Goal: Task Accomplishment & Management: Manage account settings

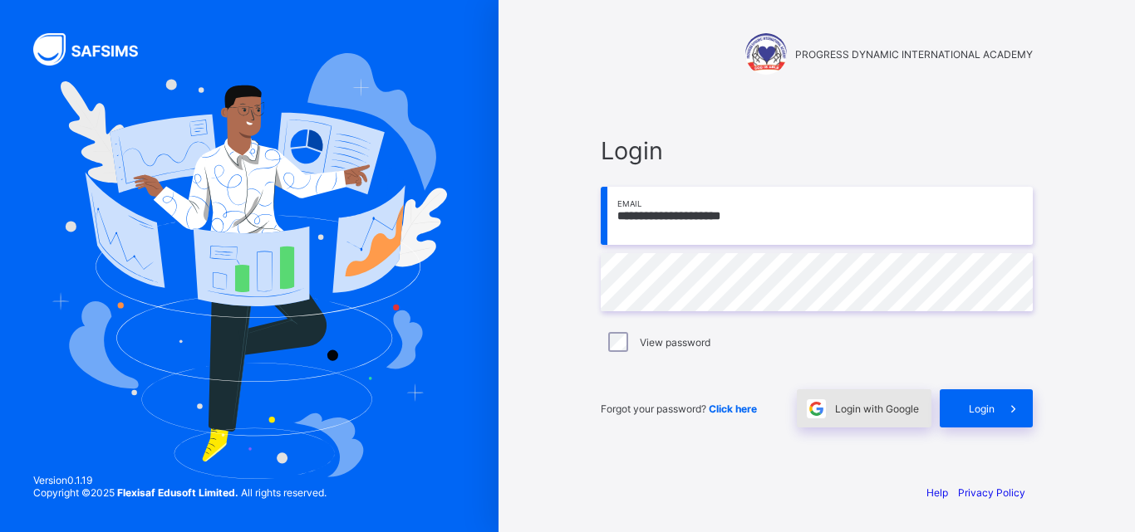
click at [853, 421] on div "Login with Google" at bounding box center [864, 409] width 135 height 38
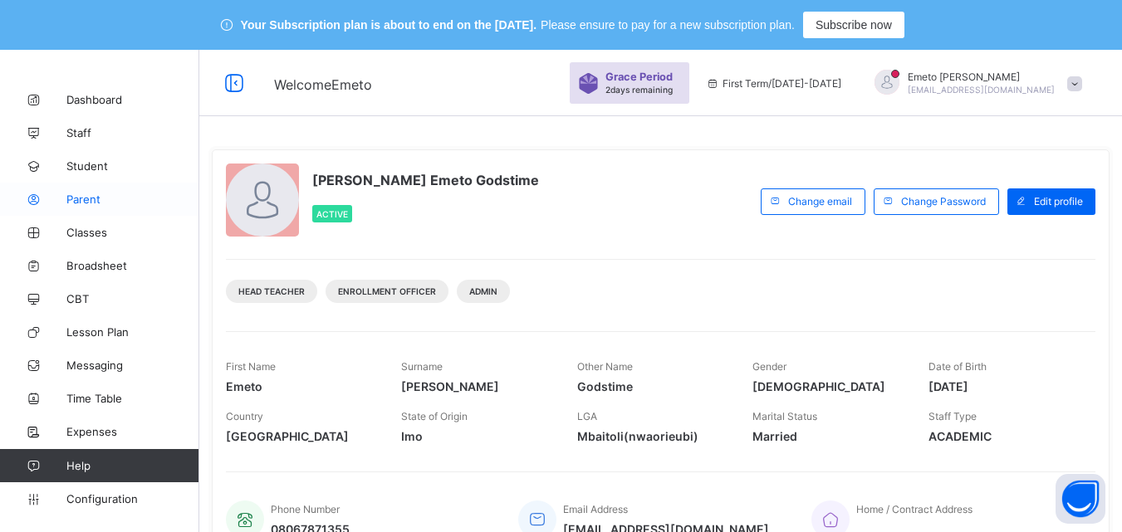
click at [83, 195] on span "Parent" at bounding box center [132, 199] width 133 height 13
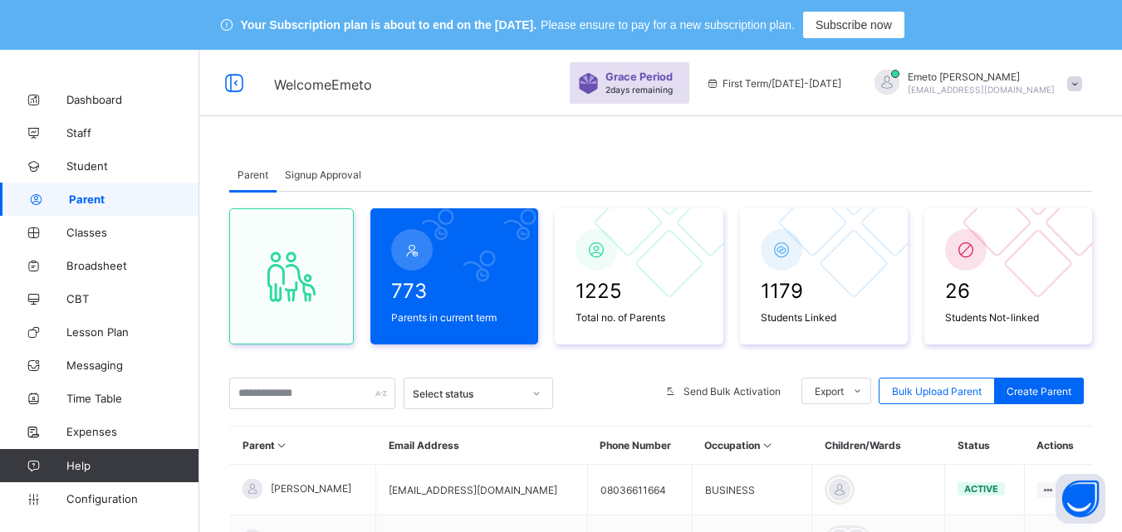
click at [315, 176] on div "Signup Approval" at bounding box center [323, 174] width 93 height 33
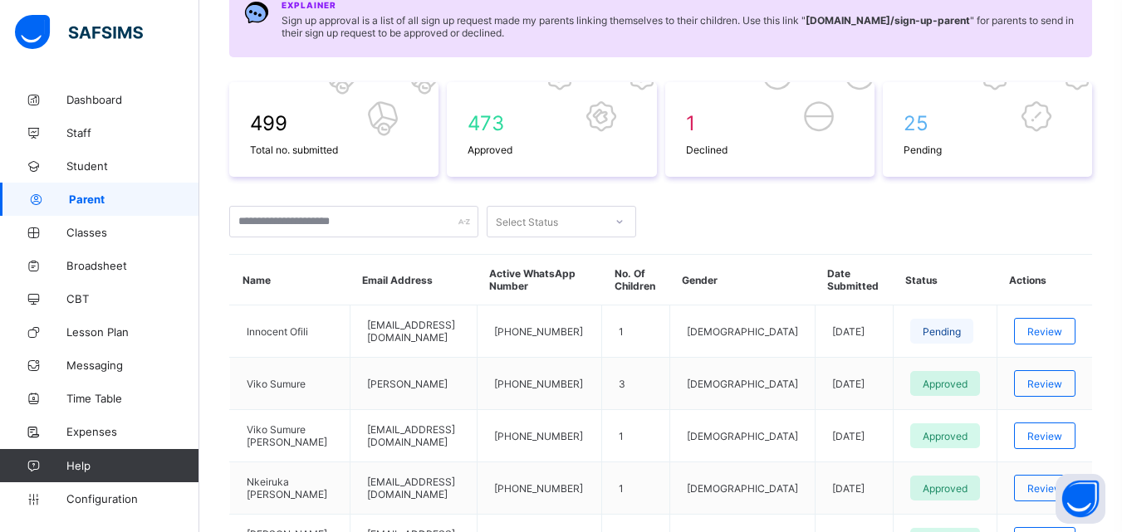
scroll to position [332, 0]
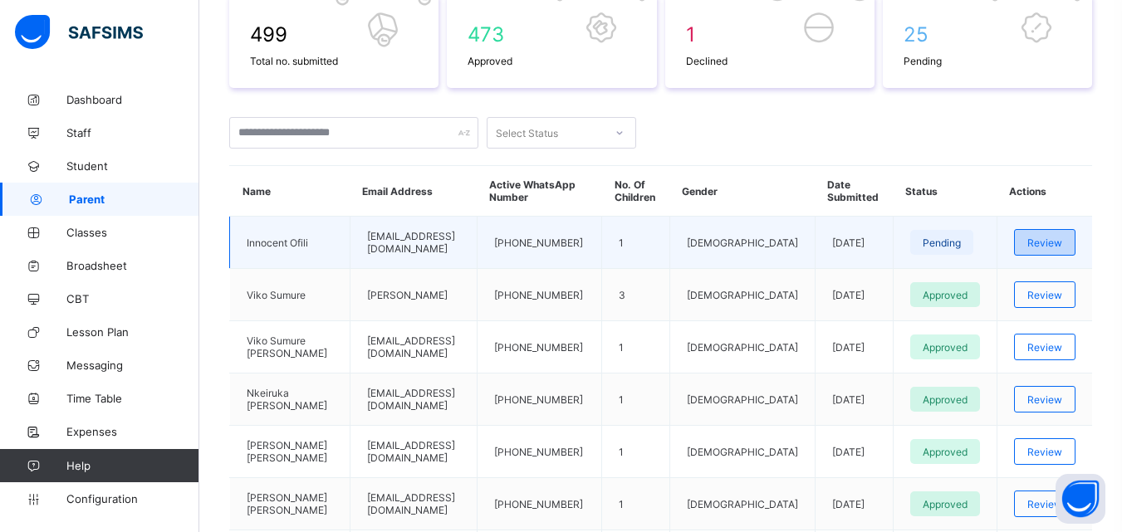
click at [1047, 240] on span "Review" at bounding box center [1044, 243] width 35 height 12
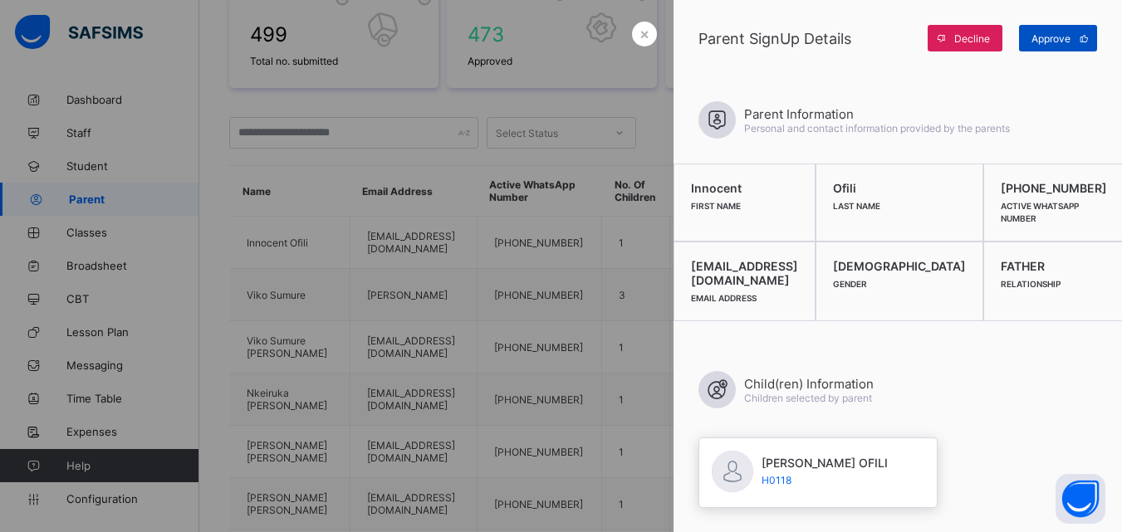
click at [1048, 37] on span "Approve" at bounding box center [1051, 38] width 39 height 12
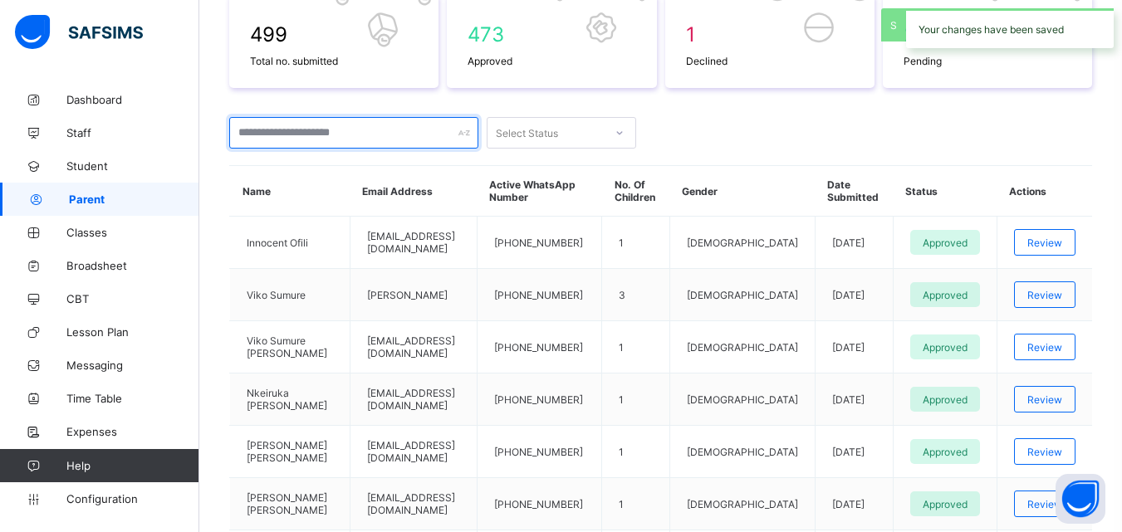
click at [331, 131] on input "text" at bounding box center [353, 133] width 249 height 32
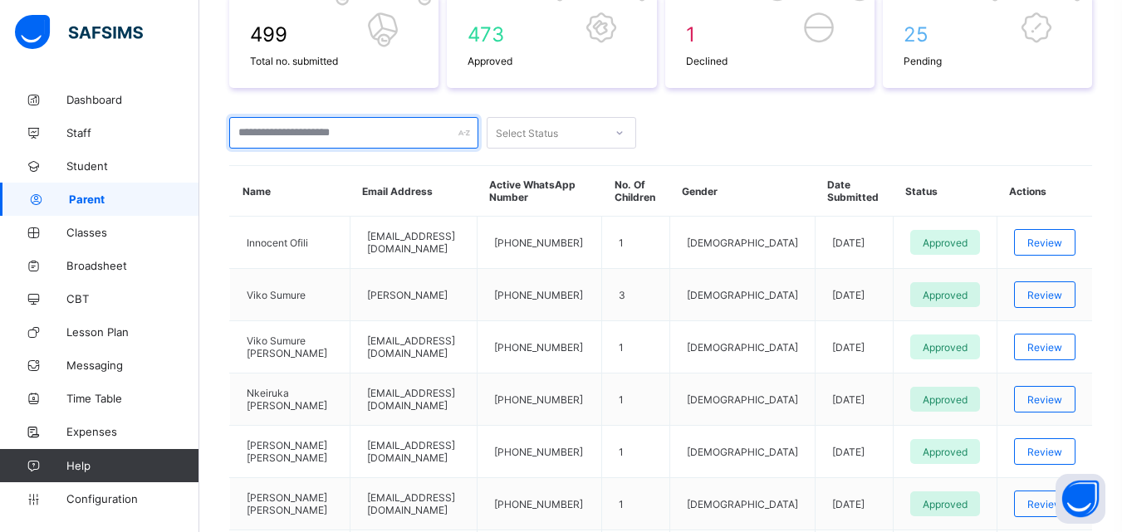
type input "*"
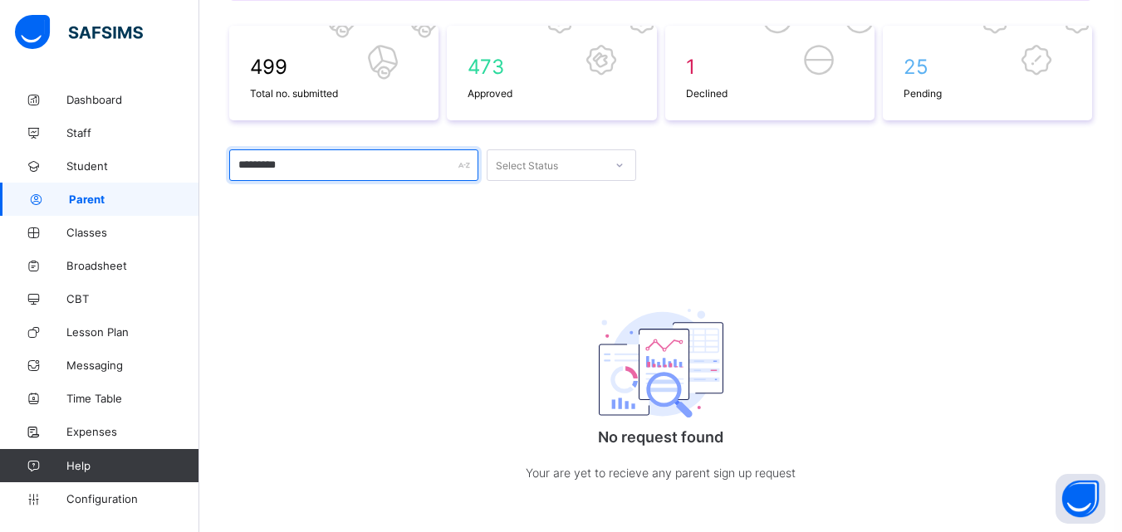
scroll to position [249, 0]
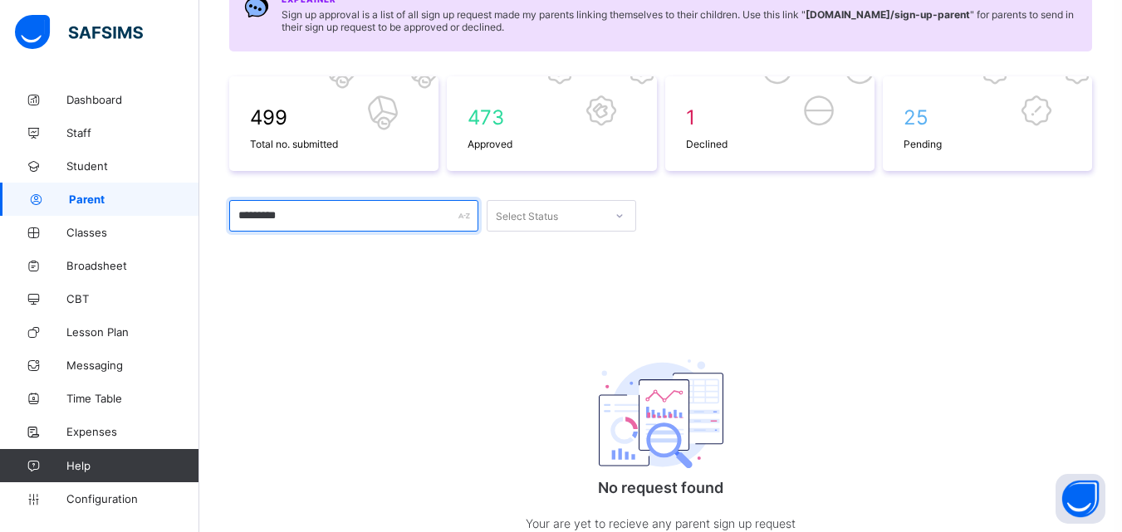
type input "*********"
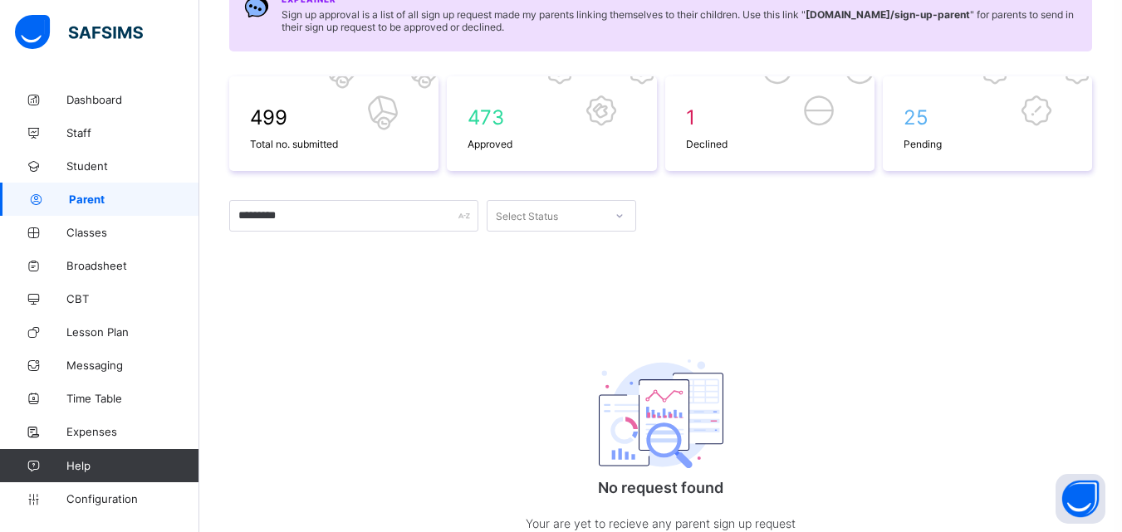
click at [617, 213] on icon at bounding box center [620, 216] width 10 height 17
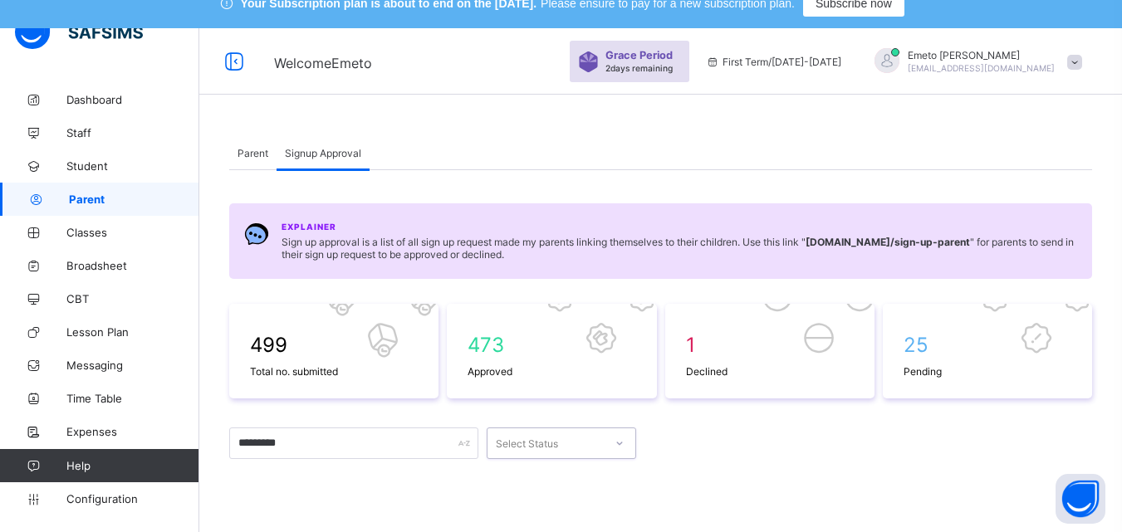
scroll to position [0, 0]
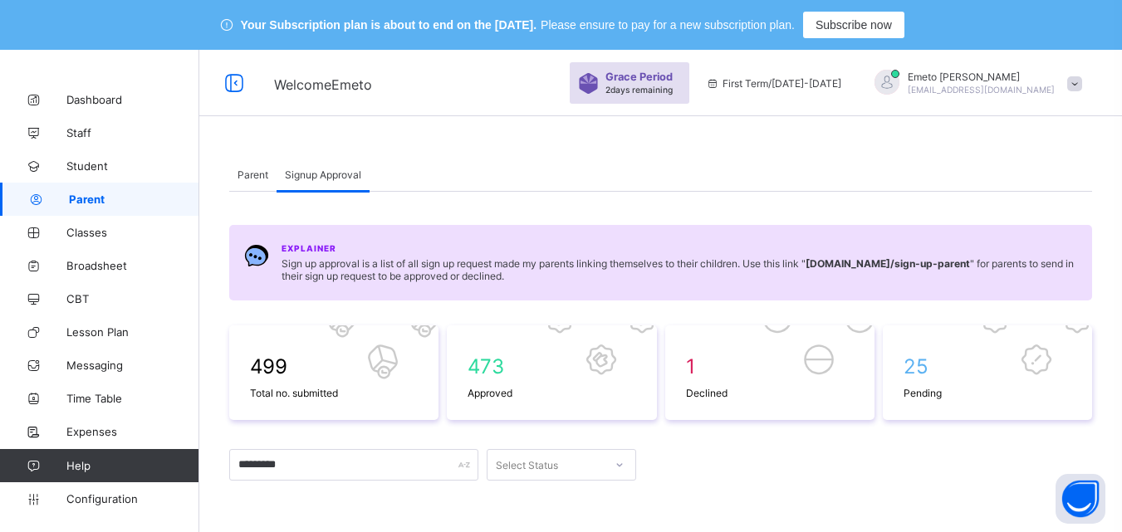
click at [248, 174] on span "Parent" at bounding box center [253, 175] width 31 height 12
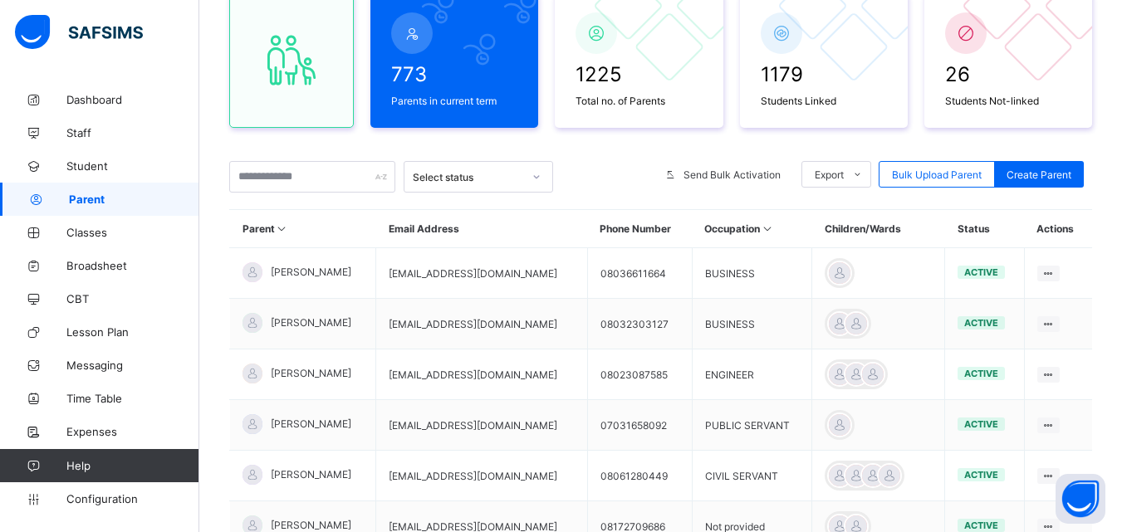
scroll to position [166, 0]
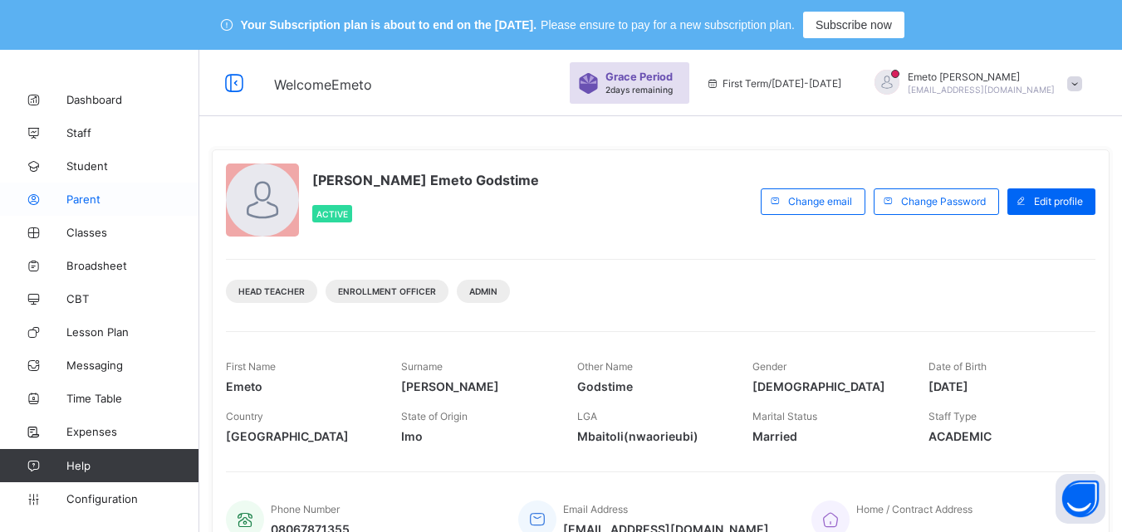
click at [81, 197] on span "Parent" at bounding box center [132, 199] width 133 height 13
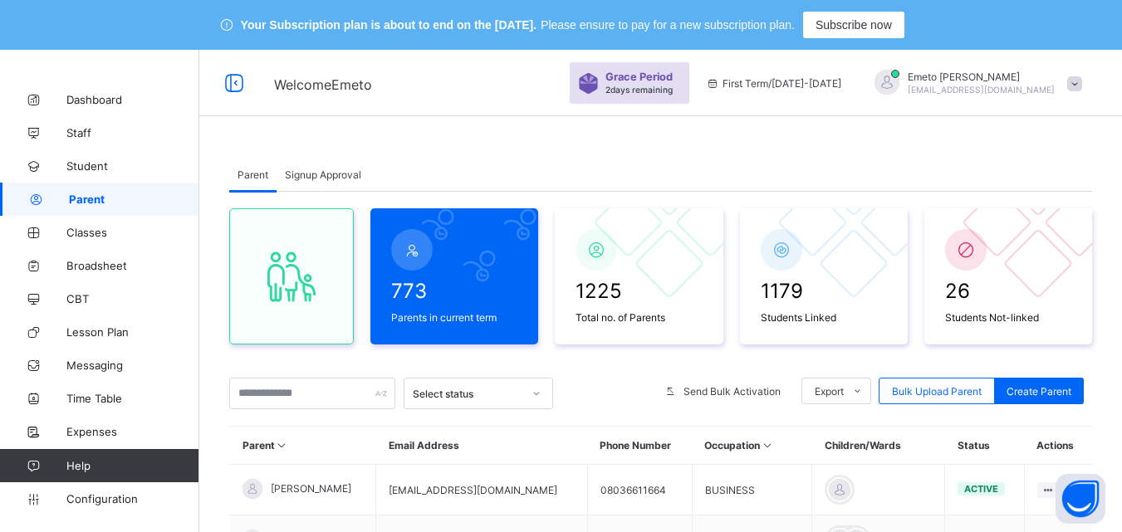
click at [322, 176] on span "Signup Approval" at bounding box center [323, 175] width 76 height 12
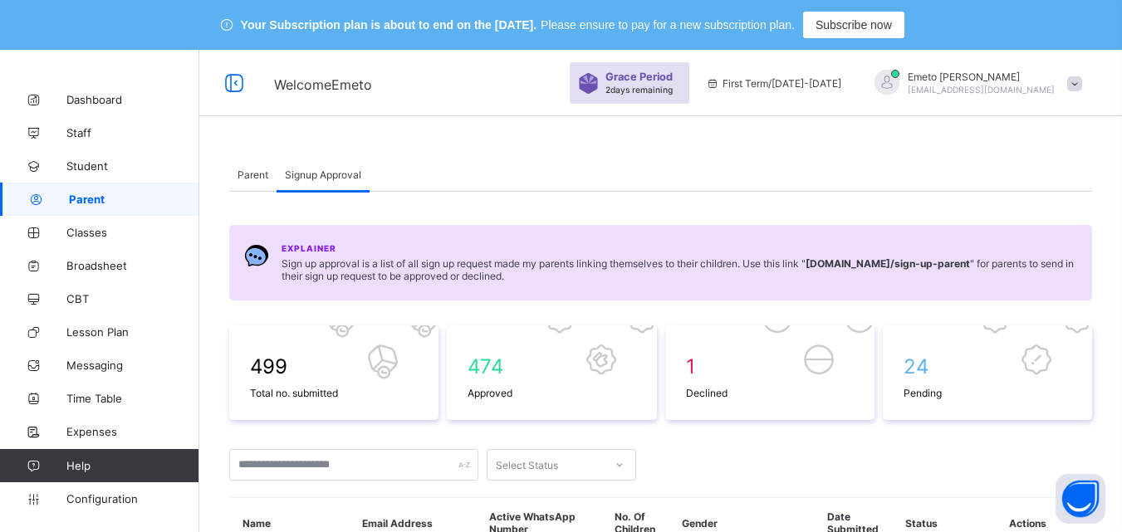
click at [257, 178] on span "Parent" at bounding box center [253, 175] width 31 height 12
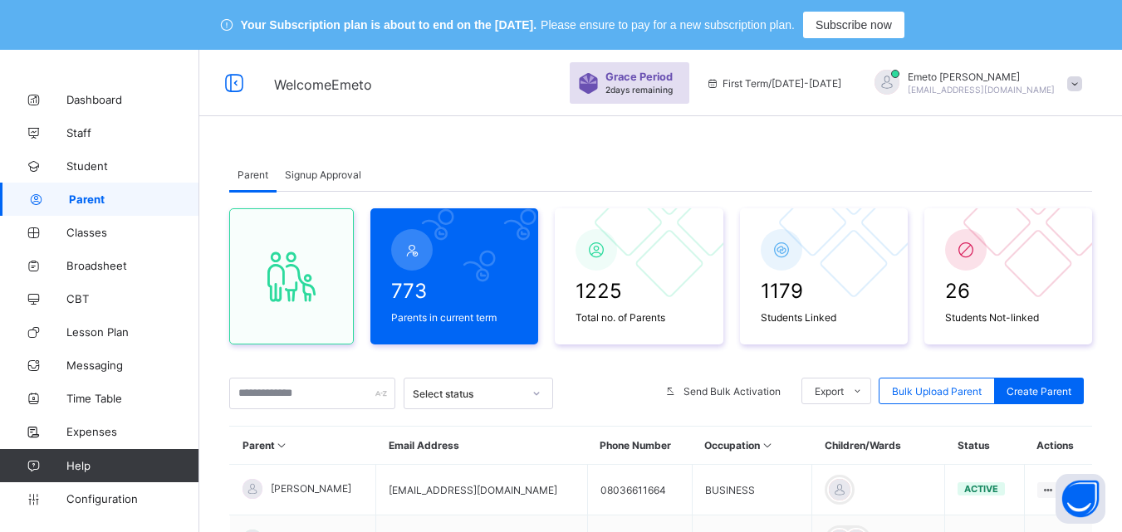
click at [322, 169] on span "Signup Approval" at bounding box center [323, 175] width 76 height 12
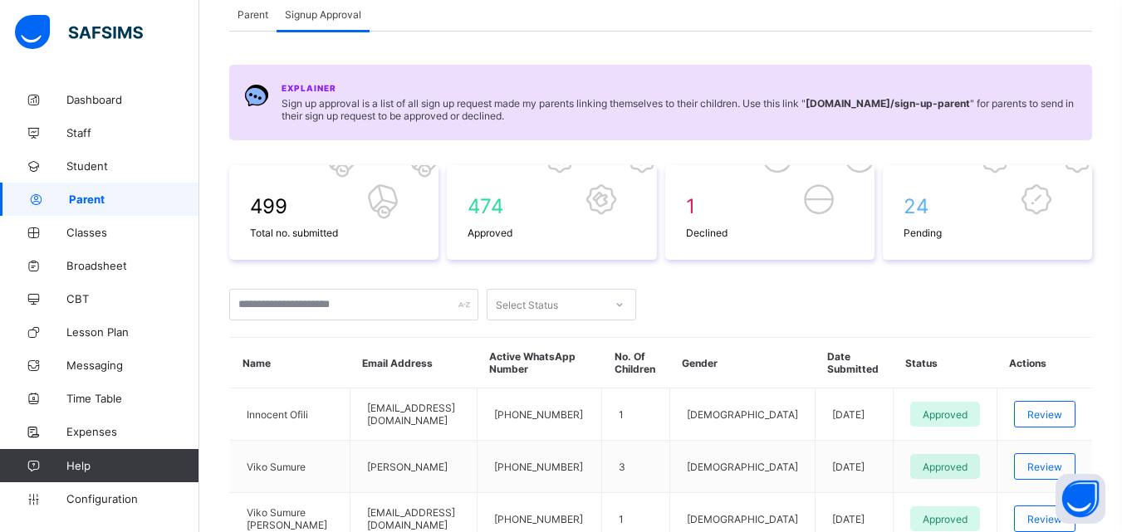
scroll to position [166, 0]
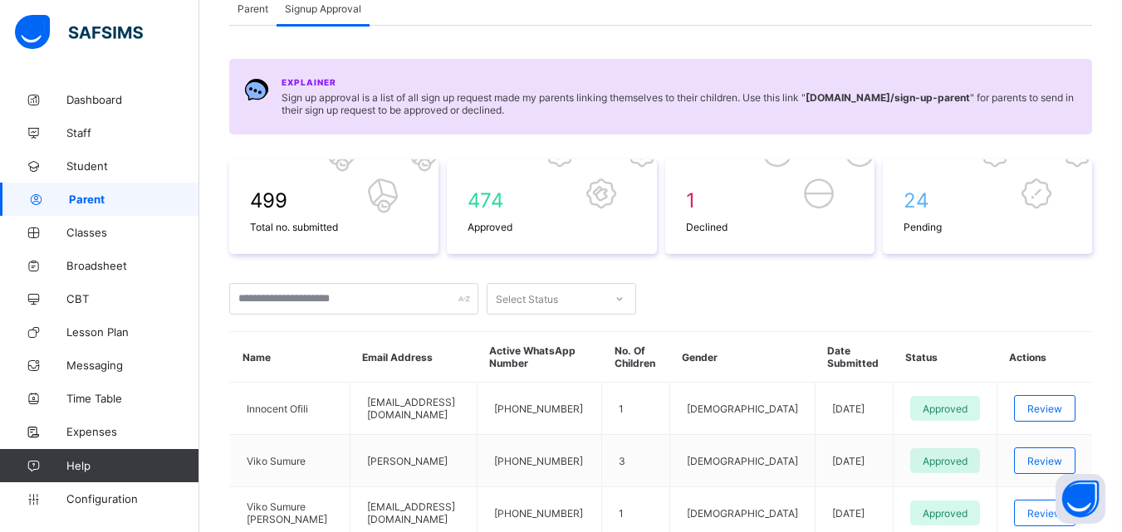
click at [248, 11] on span "Parent" at bounding box center [253, 8] width 31 height 12
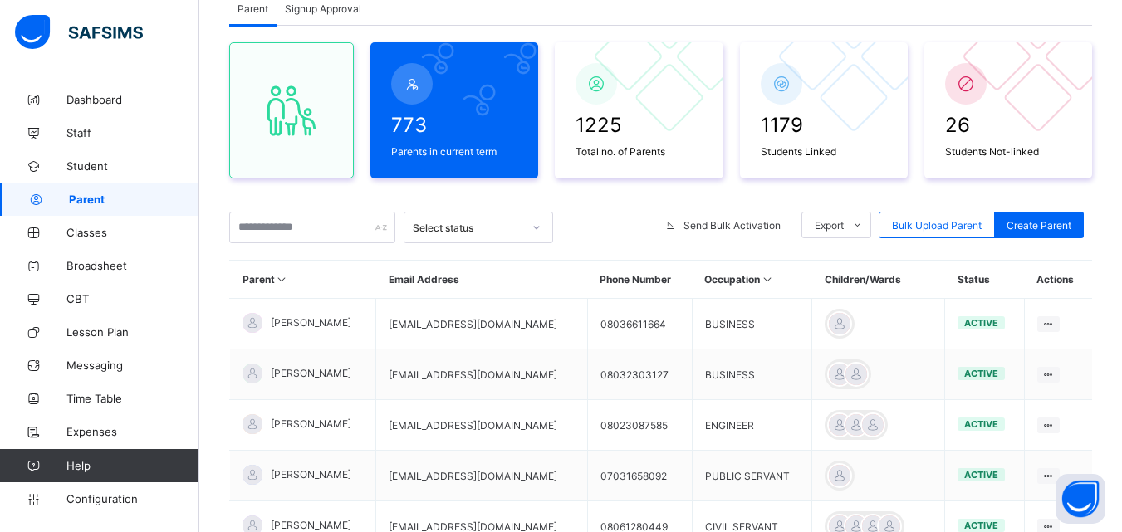
click at [332, 4] on span "Signup Approval" at bounding box center [323, 8] width 76 height 12
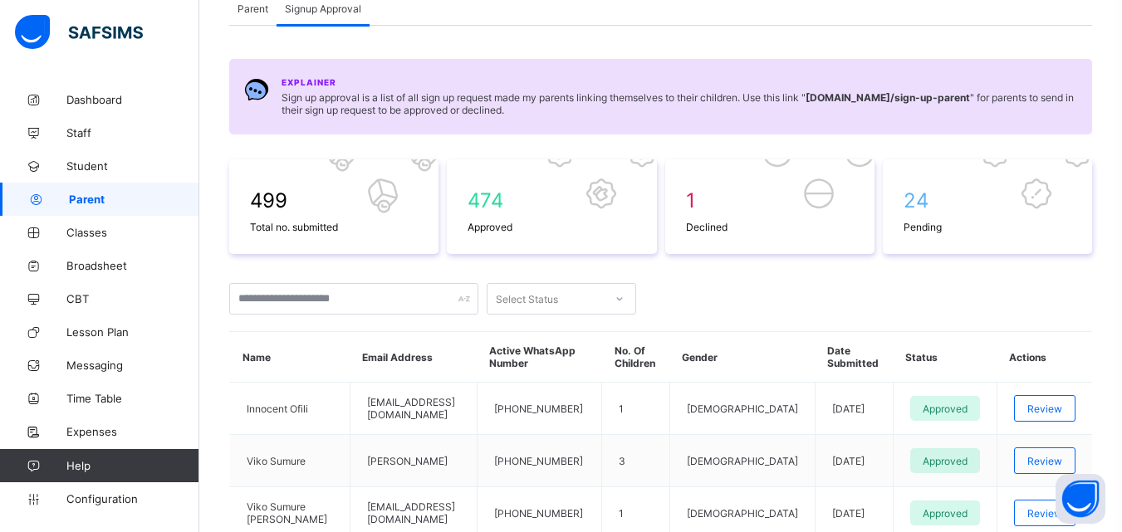
click at [257, 8] on span "Parent" at bounding box center [253, 8] width 31 height 12
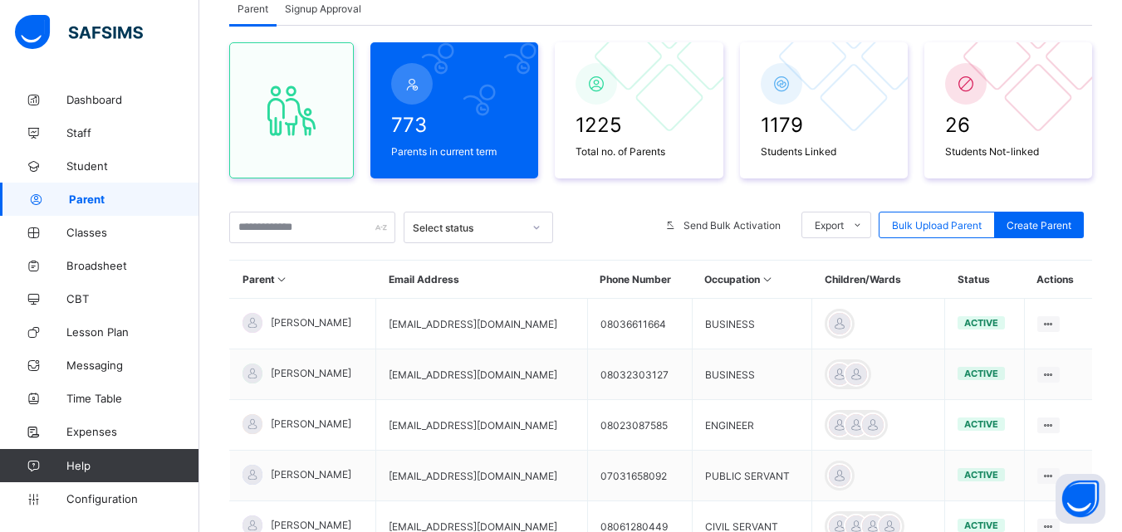
click at [306, 7] on span "Signup Approval" at bounding box center [323, 8] width 76 height 12
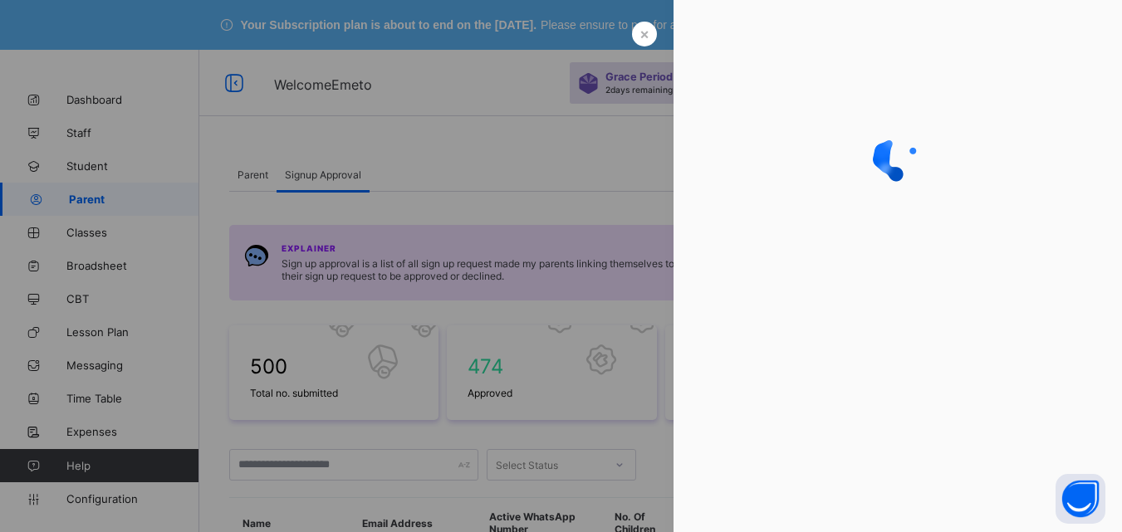
scroll to position [249, 0]
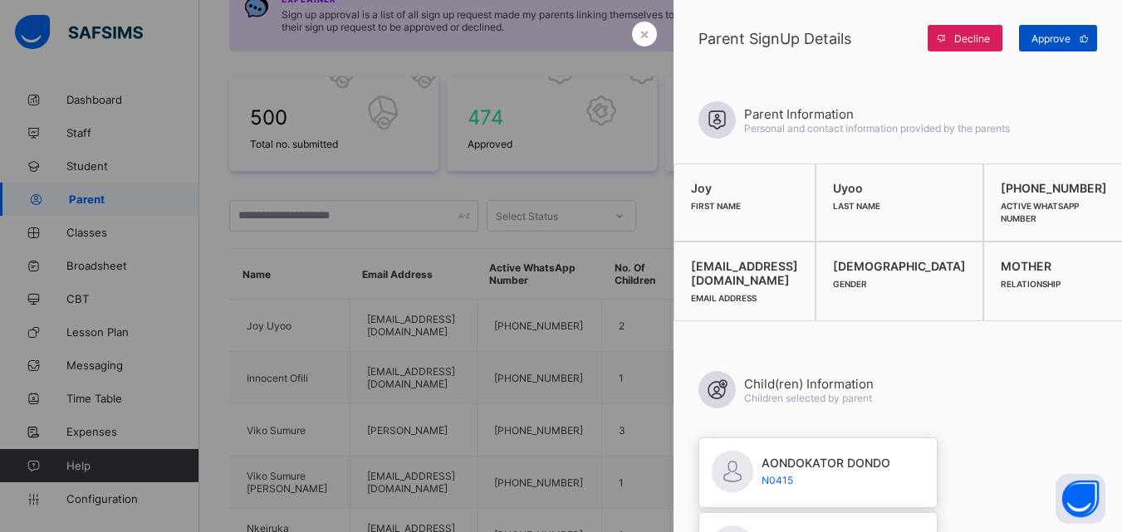
click at [1040, 39] on span "Approve" at bounding box center [1051, 38] width 39 height 12
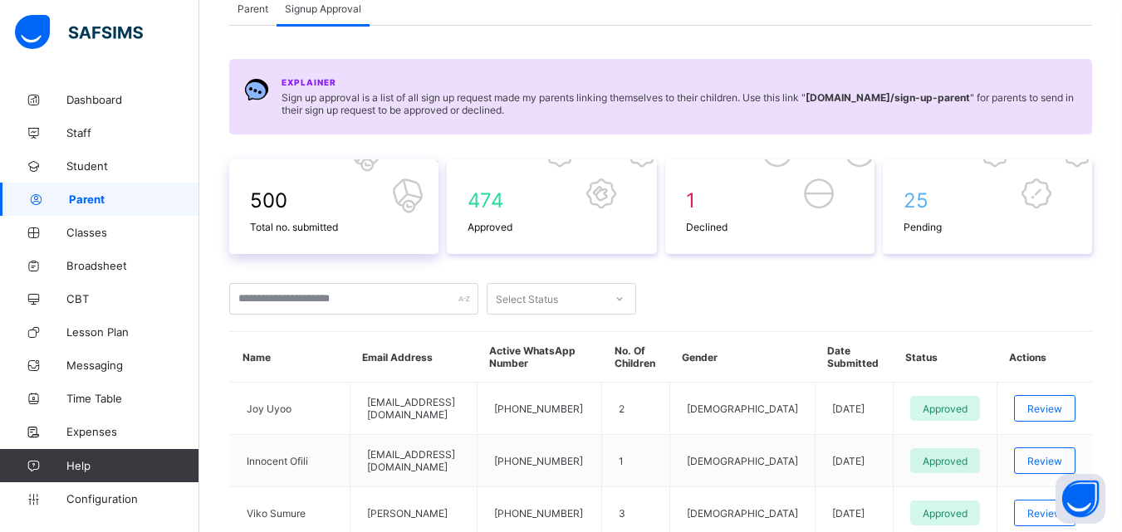
scroll to position [0, 0]
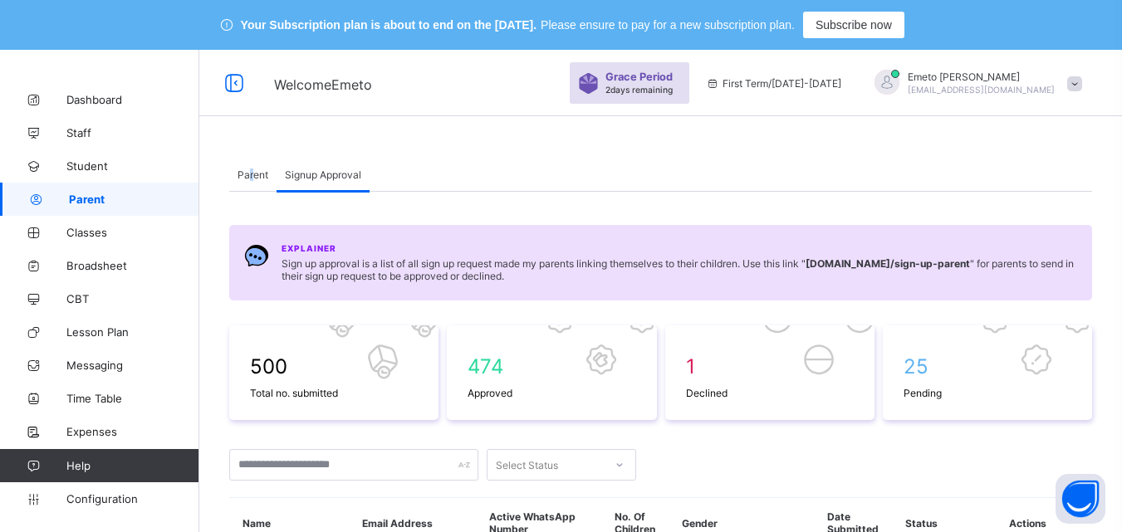
click at [251, 178] on span "Parent" at bounding box center [253, 175] width 31 height 12
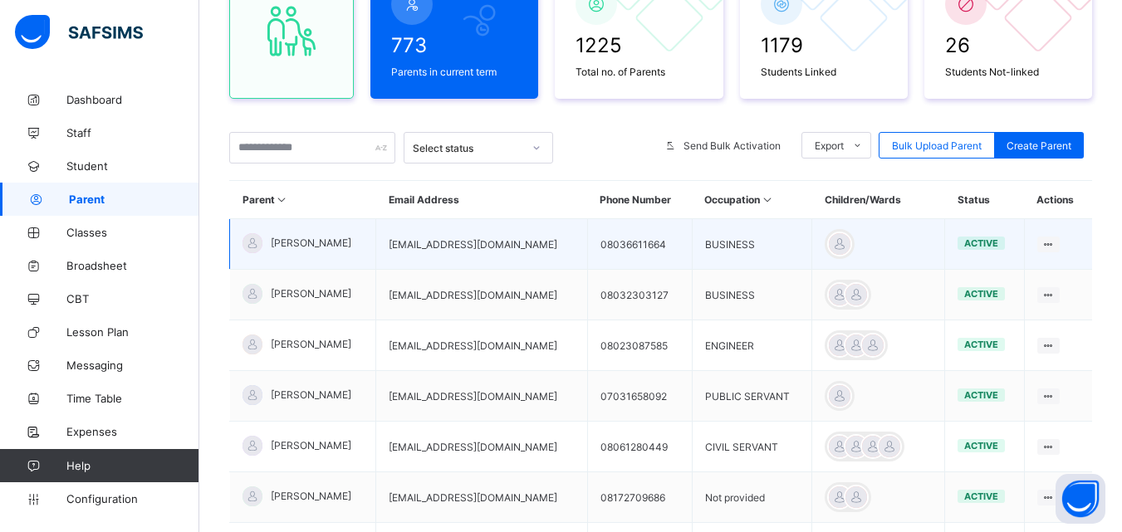
scroll to position [249, 0]
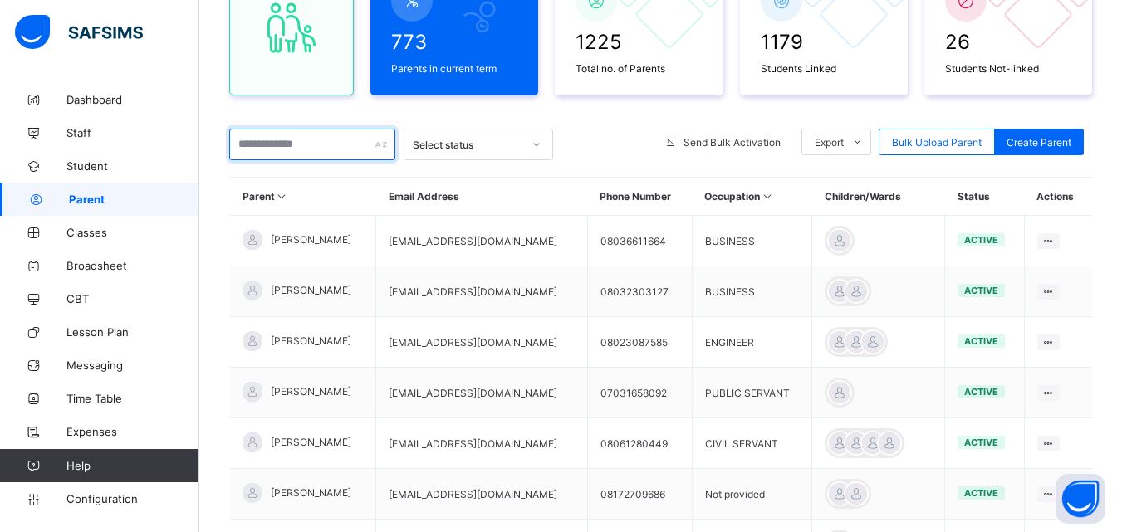
click at [284, 140] on input "text" at bounding box center [312, 145] width 166 height 32
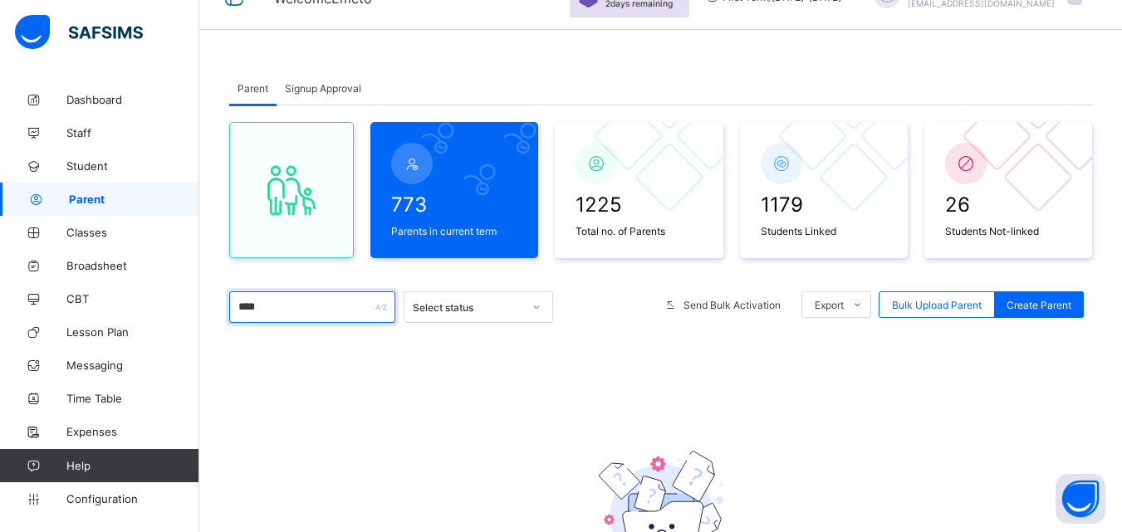
scroll to position [83, 0]
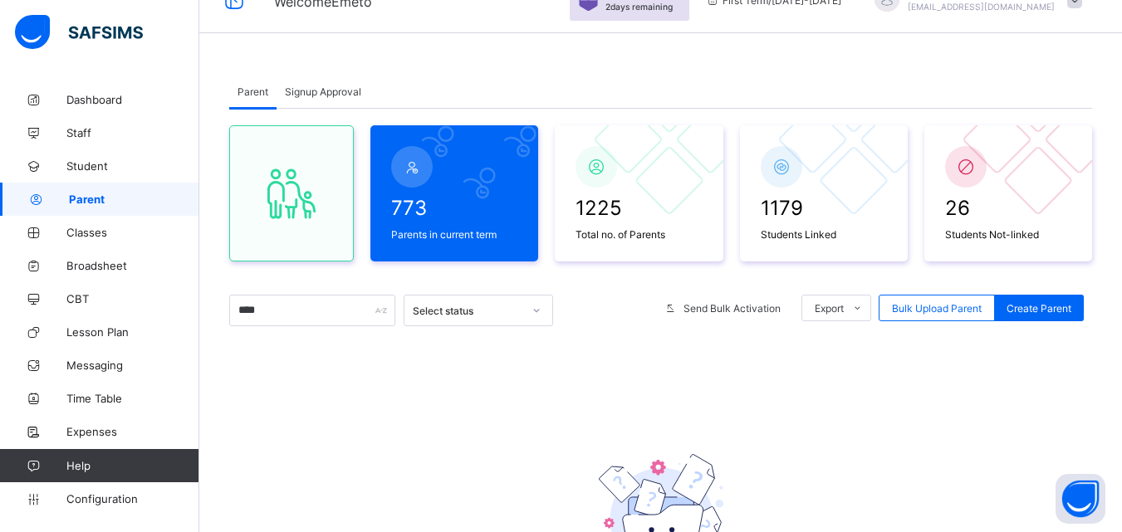
click at [316, 88] on span "Signup Approval" at bounding box center [323, 92] width 76 height 12
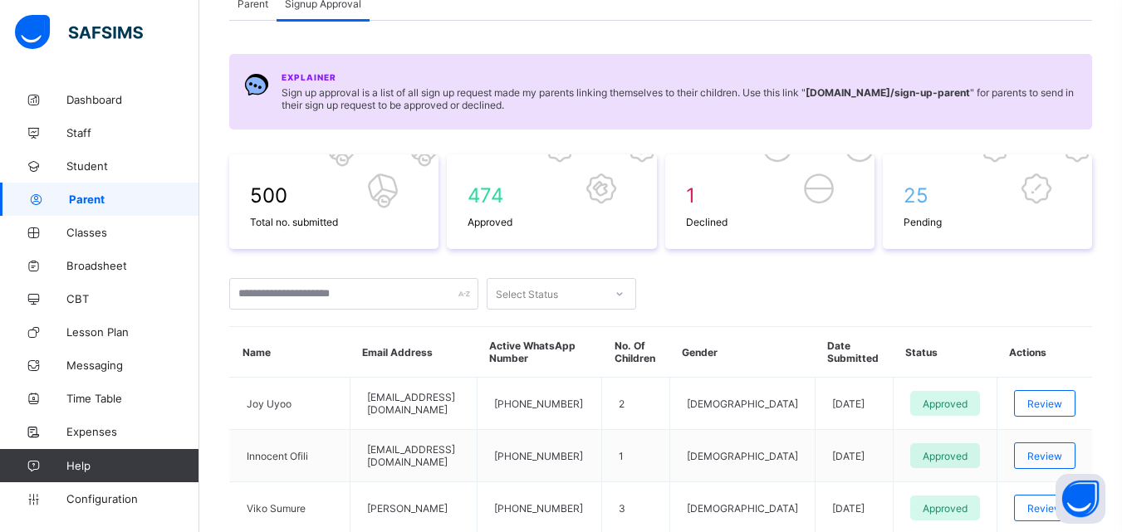
scroll to position [249, 0]
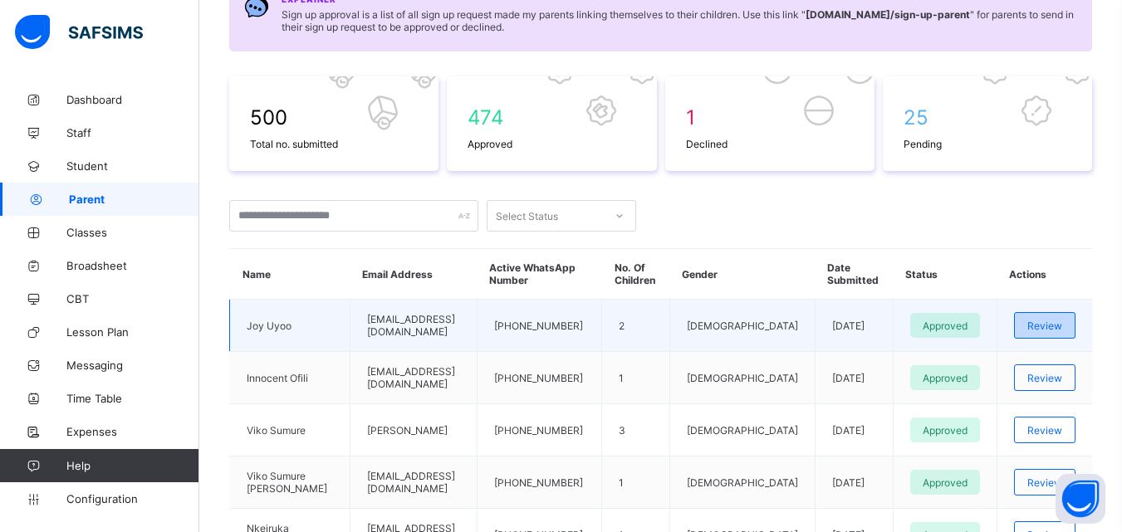
click at [1057, 326] on span "Review" at bounding box center [1044, 326] width 35 height 12
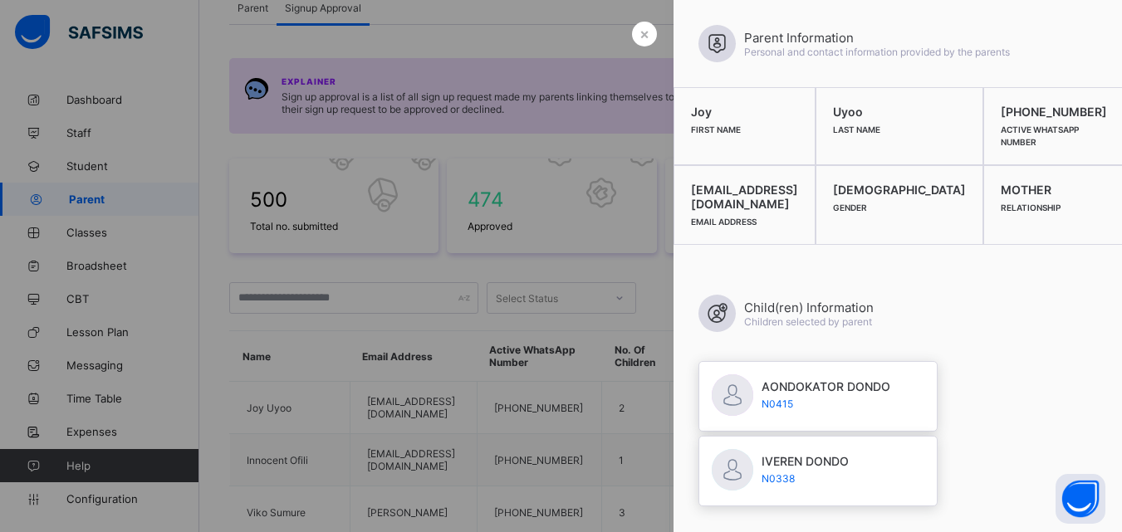
scroll to position [166, 0]
click at [570, 227] on div at bounding box center [561, 266] width 1122 height 532
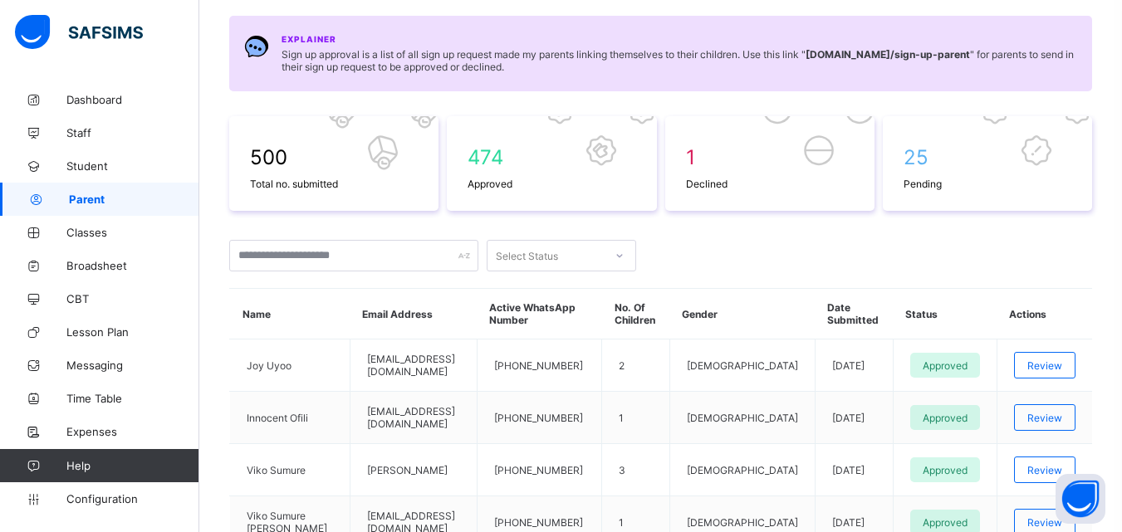
scroll to position [332, 0]
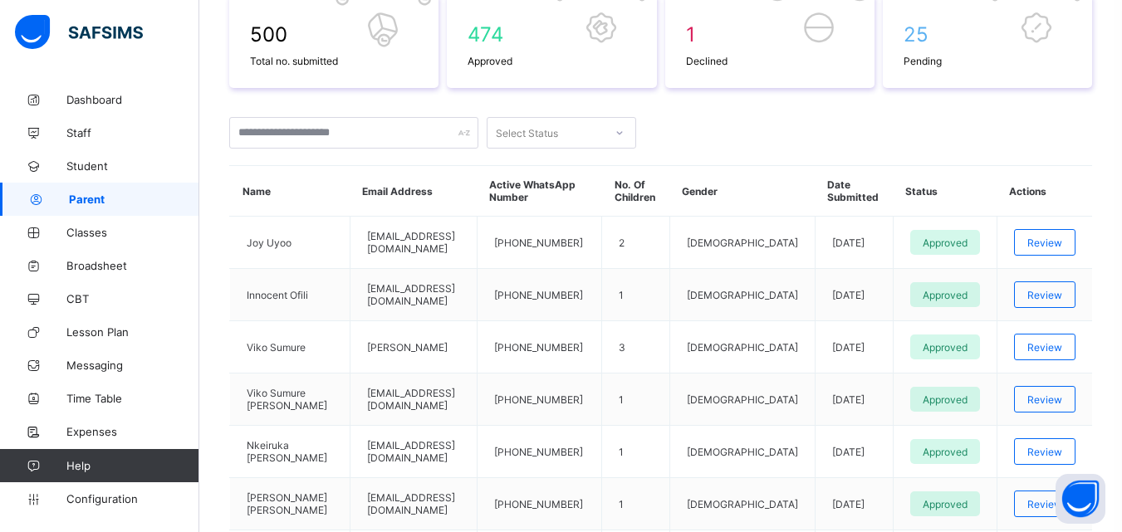
click at [260, 174] on div "Parent Signup Approval Parent Signup Approval 773 Parents in current term 1225 …" at bounding box center [660, 325] width 863 height 998
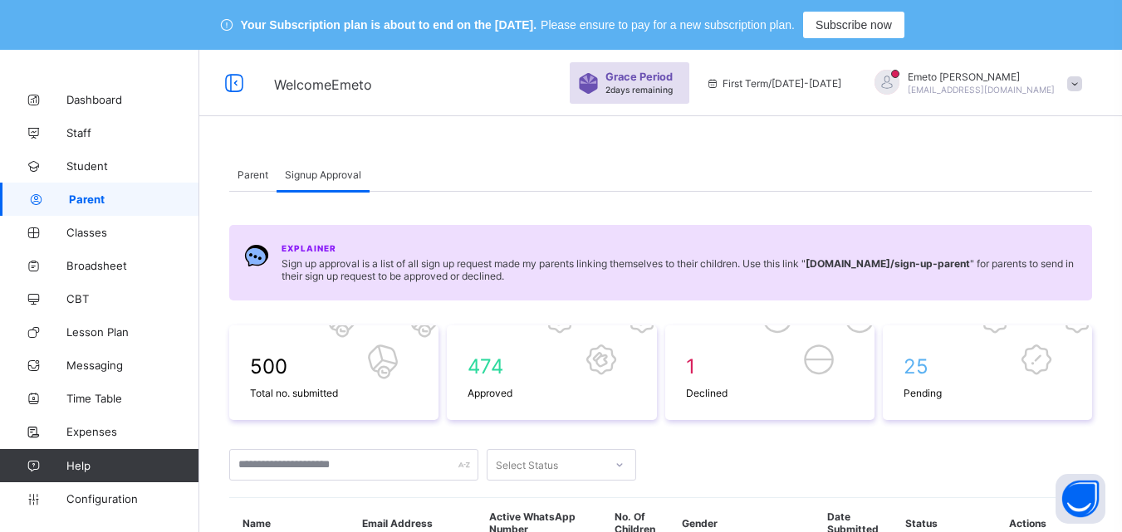
click at [246, 178] on span "Parent" at bounding box center [253, 175] width 31 height 12
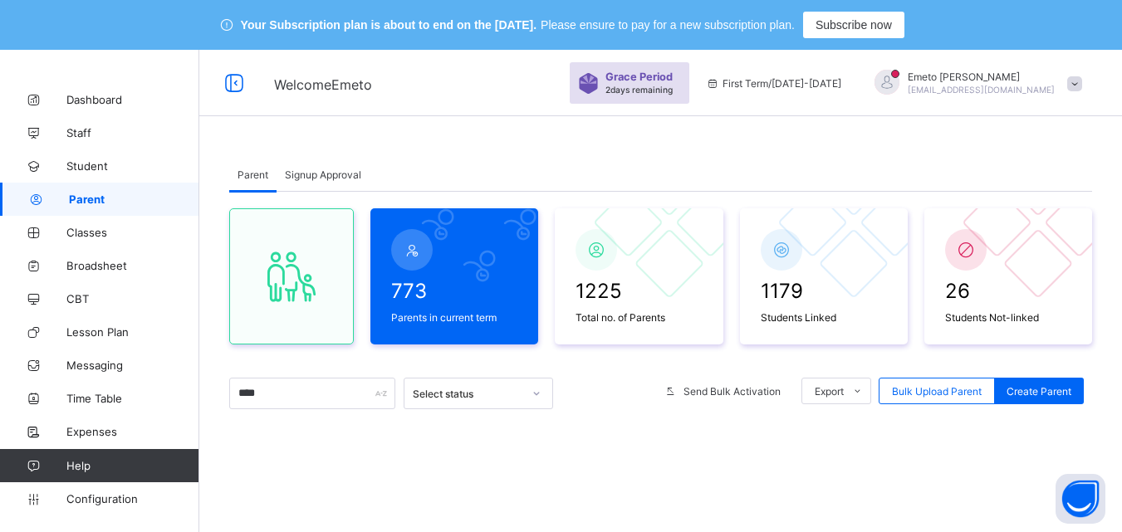
click at [246, 174] on span "Parent" at bounding box center [253, 175] width 31 height 12
click at [278, 395] on input "***" at bounding box center [312, 394] width 166 height 32
type input "*"
click at [323, 174] on span "Signup Approval" at bounding box center [323, 175] width 76 height 12
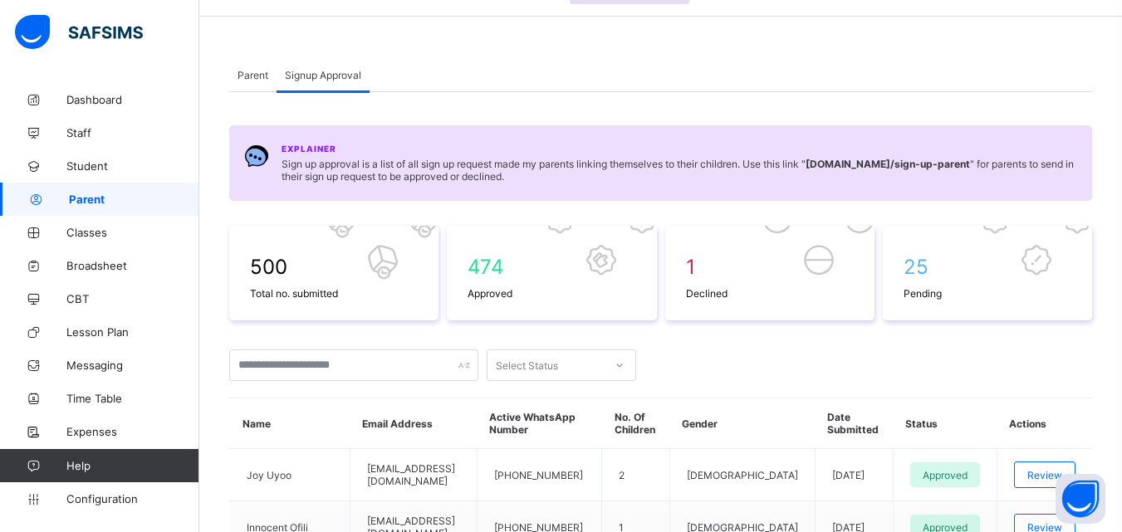
scroll to position [332, 0]
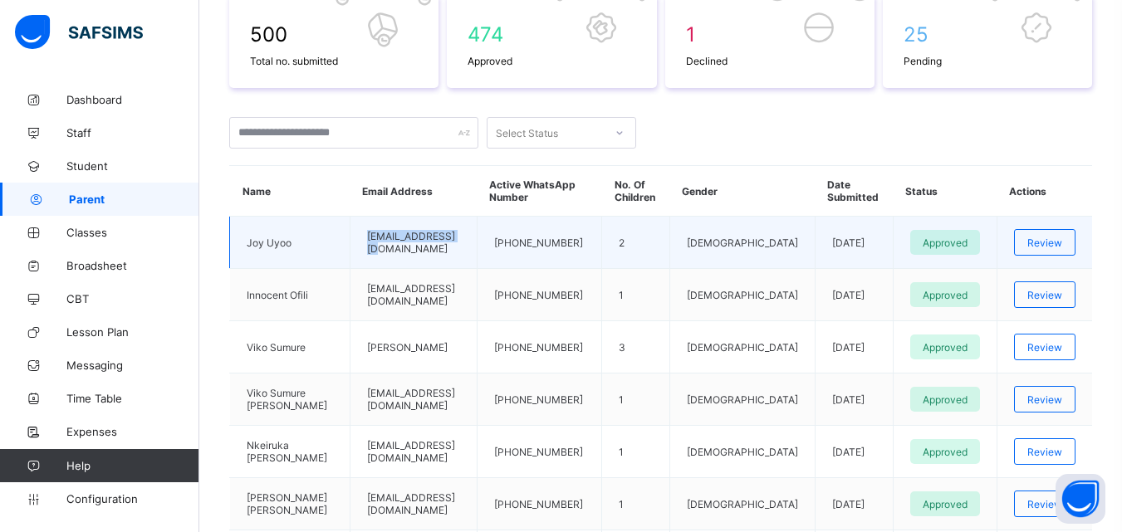
drag, startPoint x: 350, startPoint y: 242, endPoint x: 444, endPoint y: 249, distance: 95.0
click at [444, 249] on td "[EMAIL_ADDRESS][DOMAIN_NAME]" at bounding box center [413, 243] width 127 height 52
copy td "[EMAIL_ADDRESS][DOMAIN_NAME]"
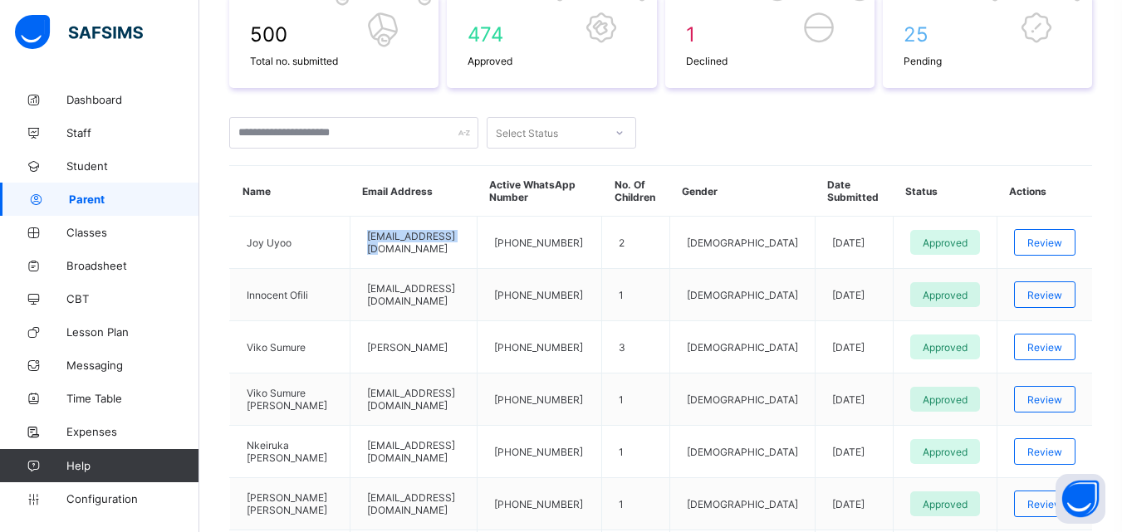
scroll to position [0, 0]
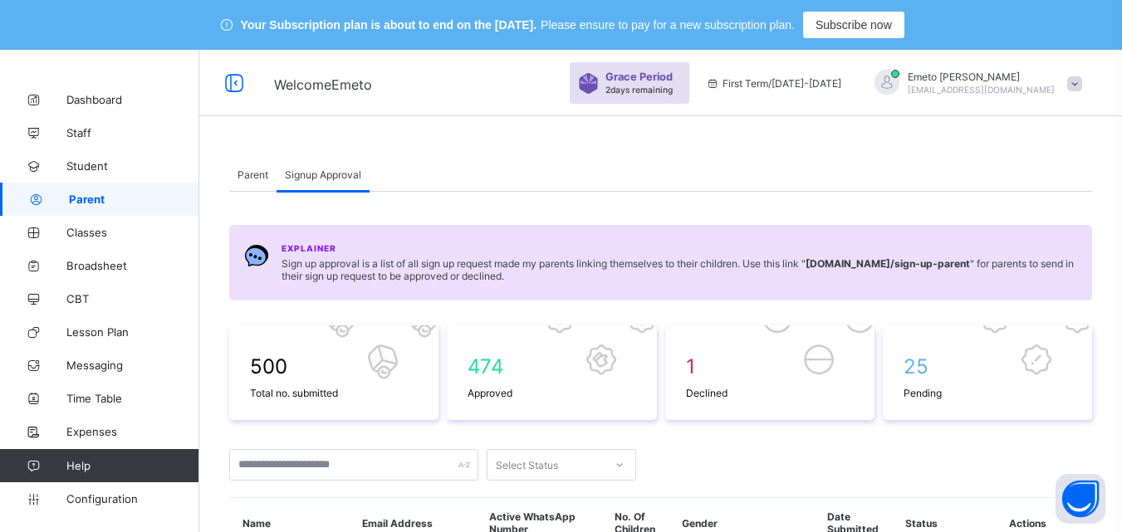
click at [244, 174] on span "Parent" at bounding box center [253, 175] width 31 height 12
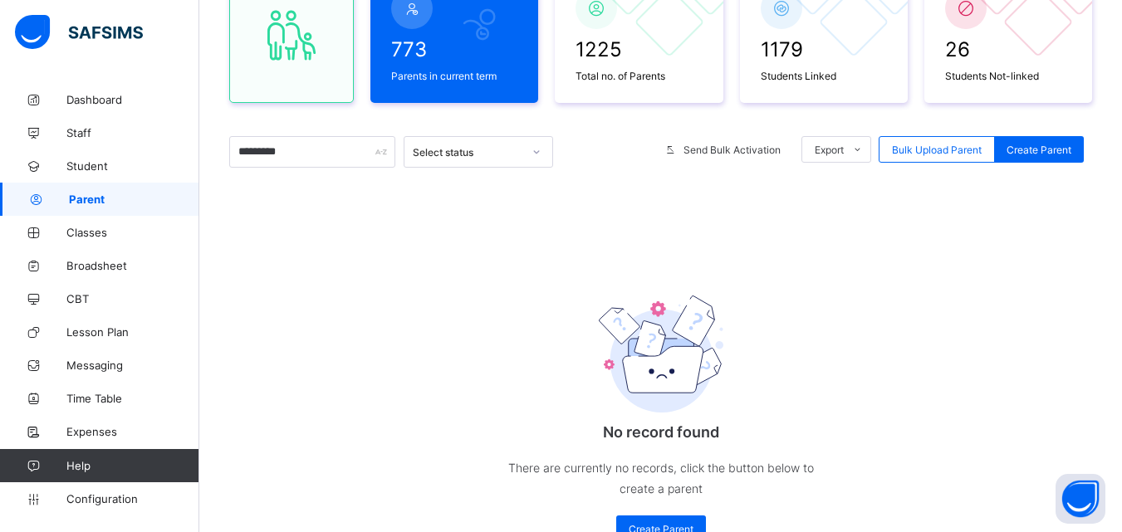
scroll to position [249, 0]
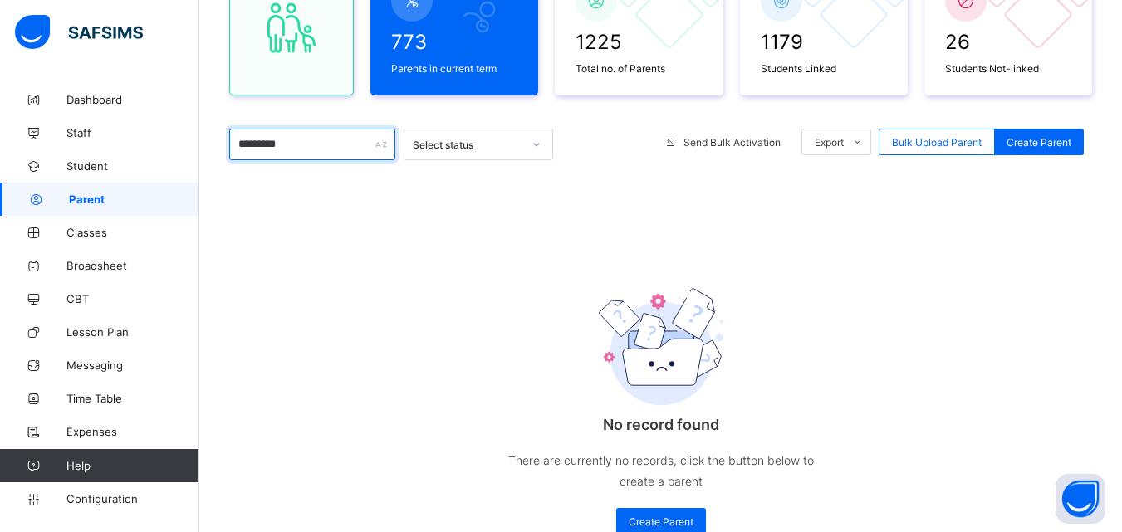
click at [319, 140] on input "*********" at bounding box center [312, 145] width 166 height 32
type input "*"
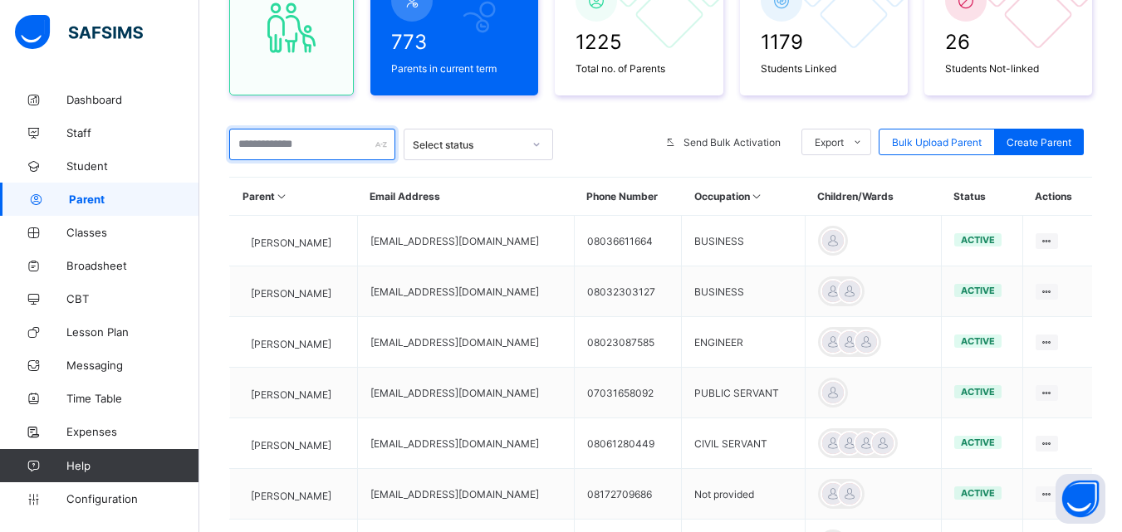
paste input "**********"
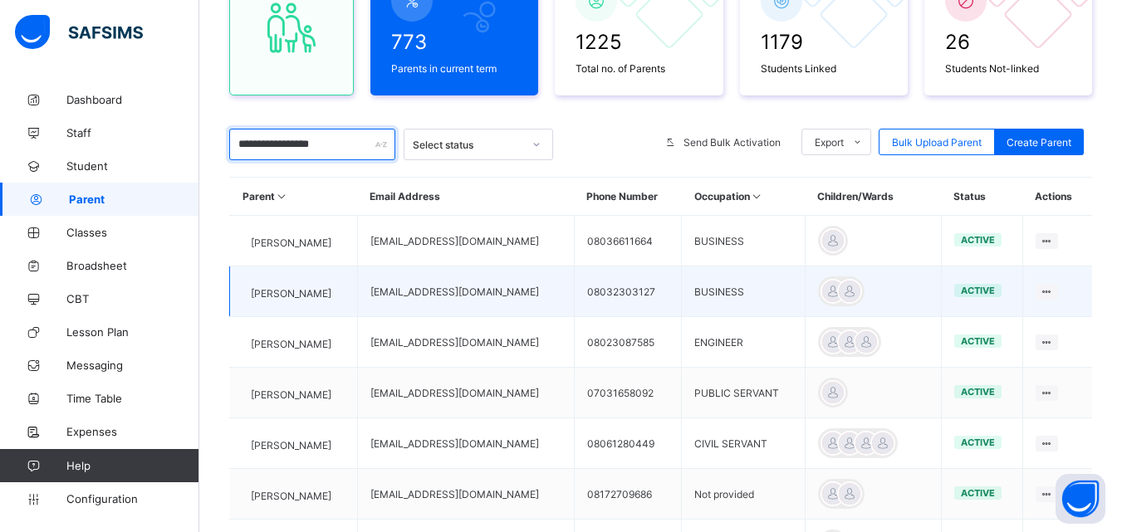
type input "**********"
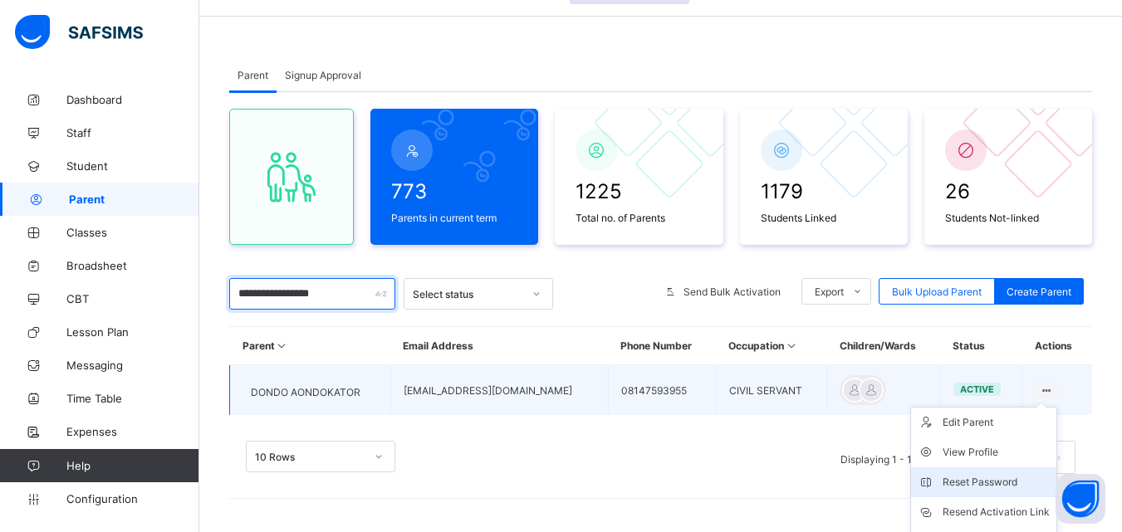
scroll to position [185, 0]
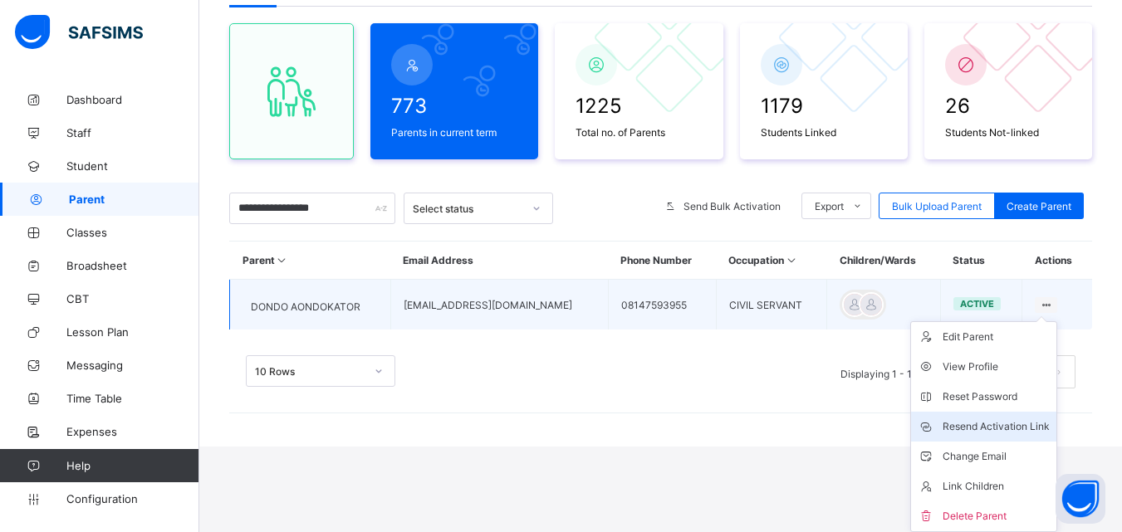
click at [1014, 429] on div "Resend Activation Link" at bounding box center [996, 427] width 107 height 17
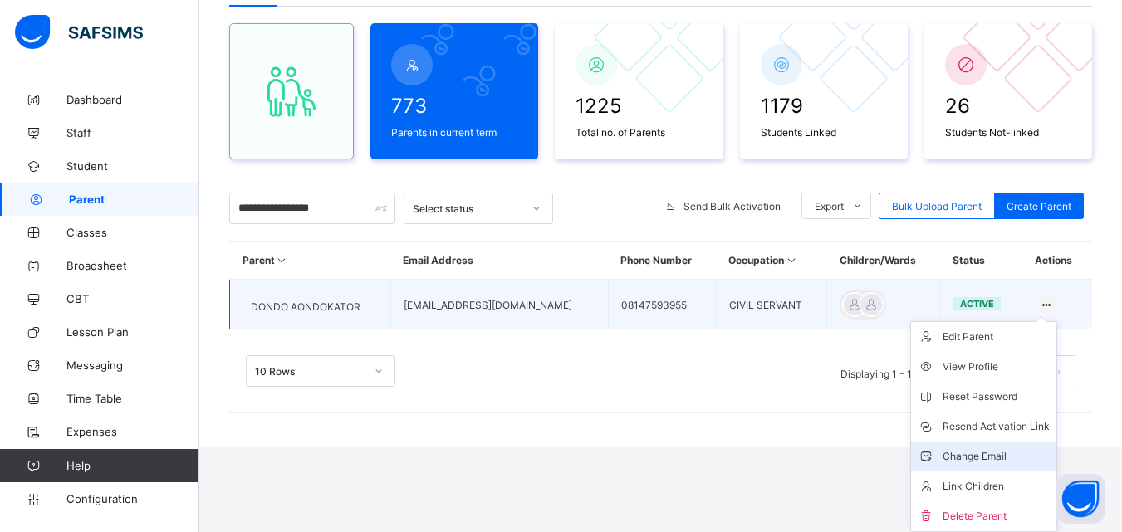
scroll to position [100, 0]
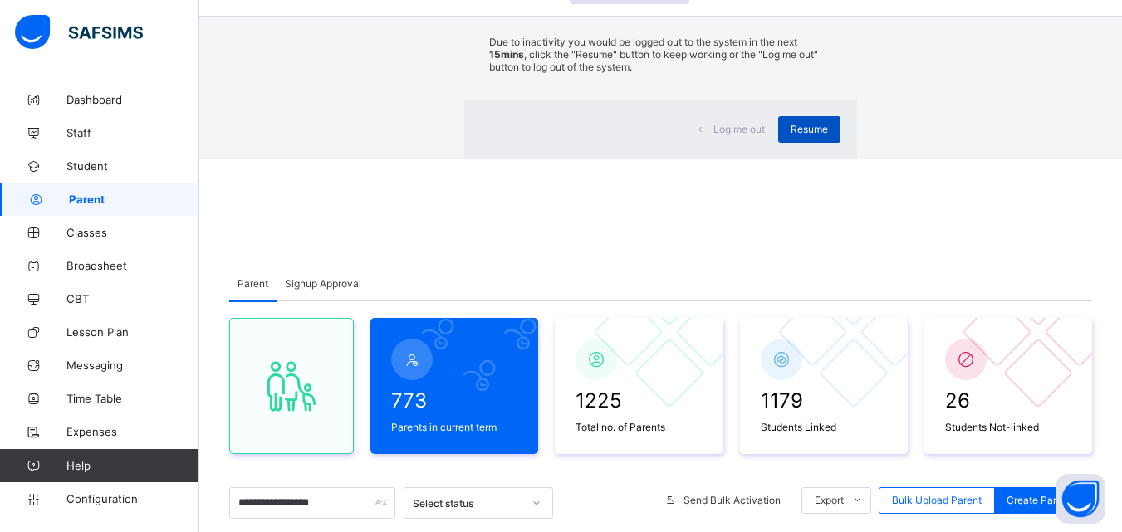
click at [791, 135] on span "Resume" at bounding box center [809, 129] width 37 height 12
